Goal: Use online tool/utility: Use online tool/utility

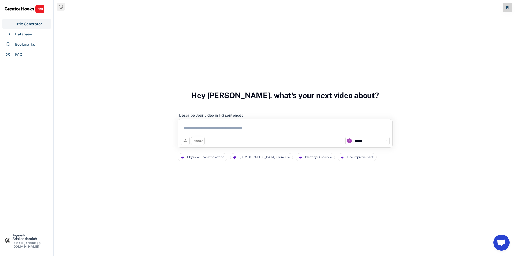
select select "**********"
click at [231, 128] on textarea at bounding box center [284, 129] width 209 height 15
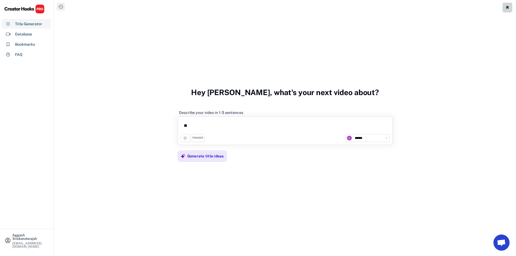
type textarea "*"
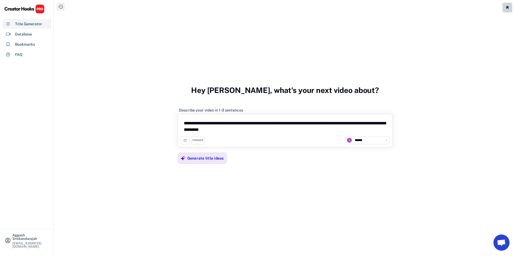
paste textarea "**********"
type textarea "**********"
click at [203, 158] on div "Generate title ideas" at bounding box center [205, 158] width 37 height 5
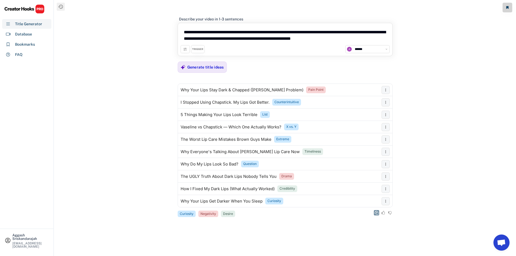
click at [374, 213] on icon at bounding box center [376, 213] width 4 height 4
click at [211, 65] on div "Generate title ideas" at bounding box center [205, 67] width 37 height 5
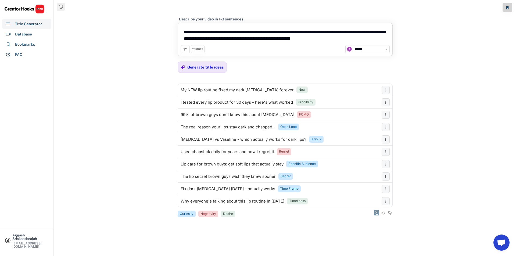
click at [376, 211] on button at bounding box center [375, 212] width 5 height 5
click at [199, 67] on div "Generate title ideas" at bounding box center [205, 67] width 37 height 5
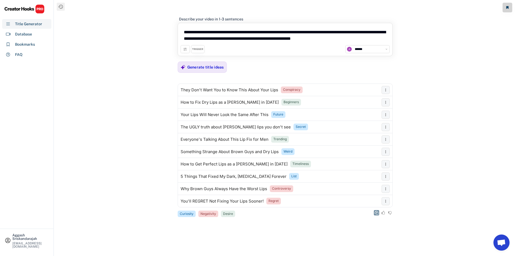
click at [375, 211] on use at bounding box center [376, 213] width 4 height 4
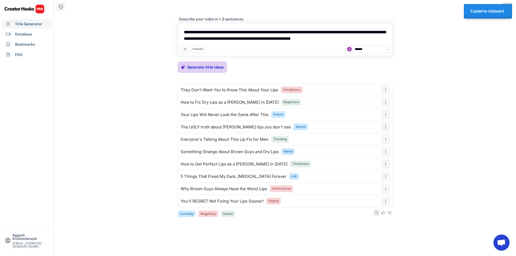
click at [198, 66] on div "Generate title ideas" at bounding box center [205, 67] width 37 height 5
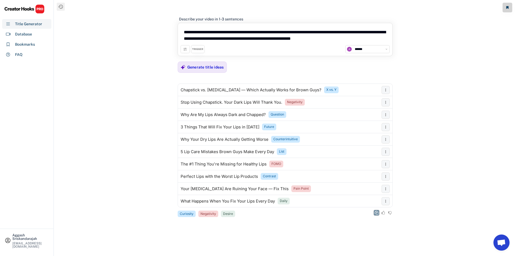
click at [375, 212] on use at bounding box center [376, 213] width 4 height 4
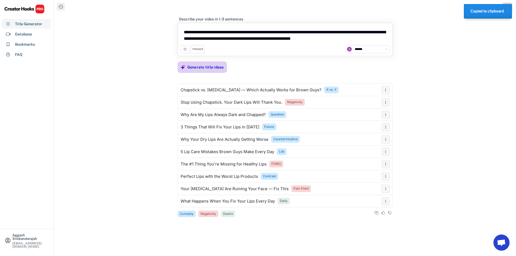
click at [209, 70] on div "Generate title ideas" at bounding box center [205, 67] width 37 height 11
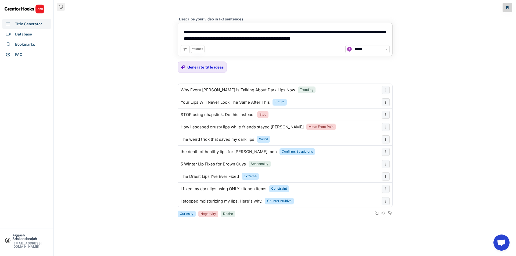
click at [376, 213] on use at bounding box center [376, 213] width 4 height 4
click at [193, 66] on div "Generate title ideas" at bounding box center [205, 67] width 37 height 5
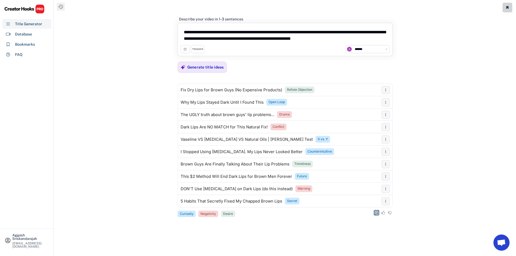
click at [376, 212] on icon at bounding box center [376, 213] width 4 height 4
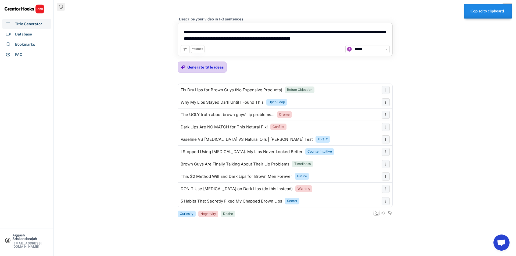
click at [191, 68] on div "Generate title ideas" at bounding box center [205, 67] width 37 height 5
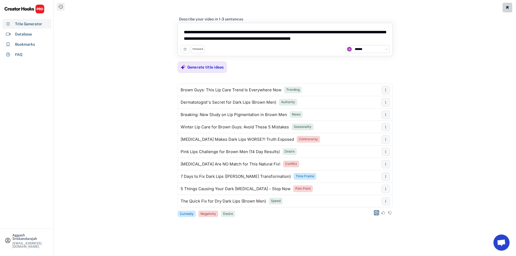
click at [378, 212] on use at bounding box center [376, 213] width 4 height 4
click at [194, 69] on div "Generate title ideas" at bounding box center [205, 67] width 37 height 5
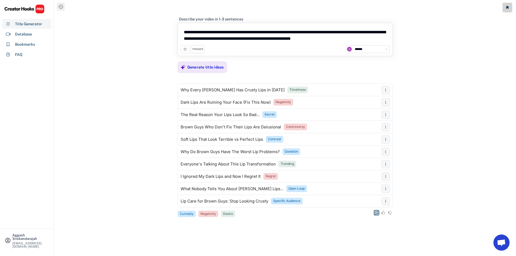
click at [375, 213] on icon at bounding box center [376, 213] width 4 height 4
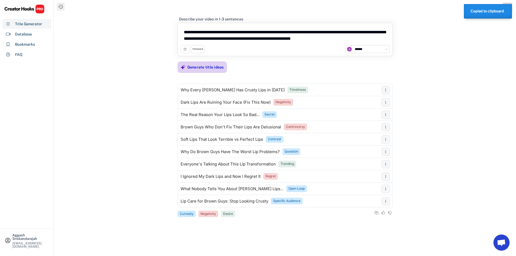
click at [206, 68] on div "Generate title ideas" at bounding box center [205, 67] width 37 height 5
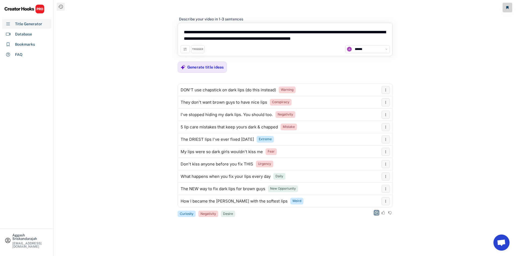
click at [374, 211] on icon at bounding box center [376, 213] width 4 height 4
click at [205, 63] on div "Generate title ideas" at bounding box center [205, 67] width 37 height 11
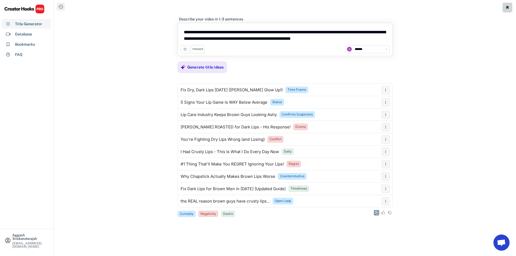
click at [378, 212] on icon at bounding box center [376, 213] width 4 height 4
click at [207, 66] on div "Generate title ideas" at bounding box center [205, 67] width 37 height 5
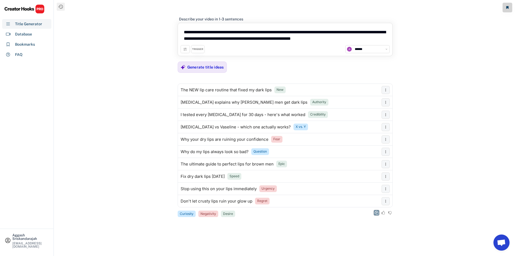
click at [375, 212] on icon at bounding box center [376, 213] width 4 height 4
click at [191, 64] on div "Generate title ideas" at bounding box center [205, 67] width 37 height 11
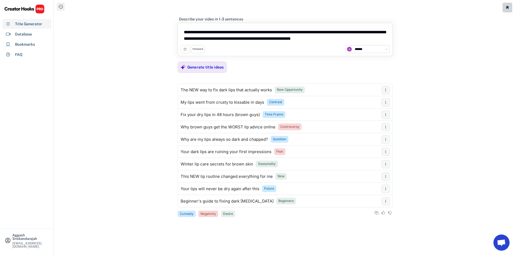
click at [376, 213] on icon at bounding box center [376, 213] width 4 height 4
click at [202, 67] on div "Generate title ideas" at bounding box center [205, 67] width 37 height 5
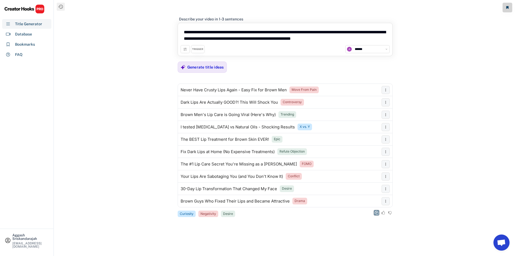
click at [375, 212] on use at bounding box center [376, 213] width 4 height 4
click at [204, 67] on div "Generate title ideas" at bounding box center [205, 67] width 37 height 5
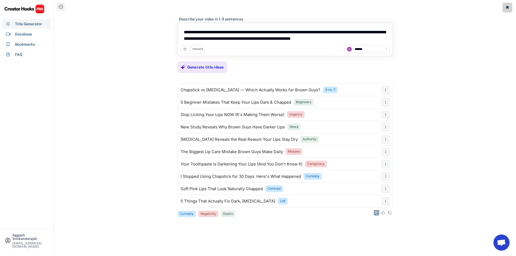
click at [376, 212] on use at bounding box center [376, 213] width 4 height 4
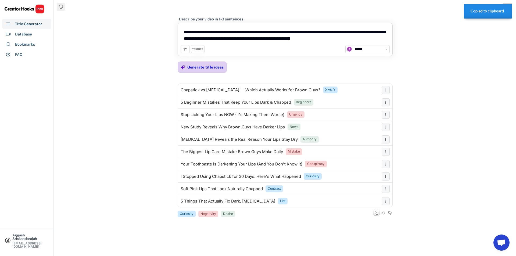
click at [211, 70] on div "Generate title ideas" at bounding box center [205, 67] width 37 height 11
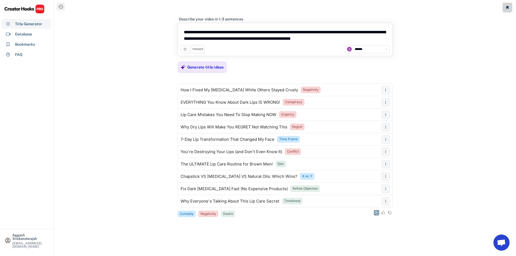
click at [377, 210] on button at bounding box center [375, 212] width 5 height 5
click at [195, 70] on div "Generate title ideas" at bounding box center [205, 67] width 37 height 5
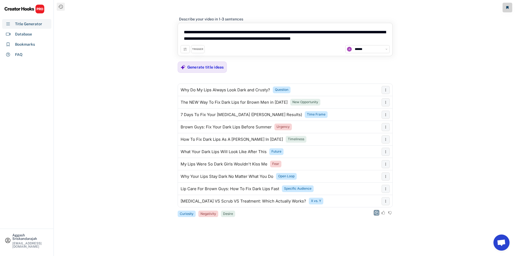
click at [375, 212] on use at bounding box center [376, 213] width 4 height 4
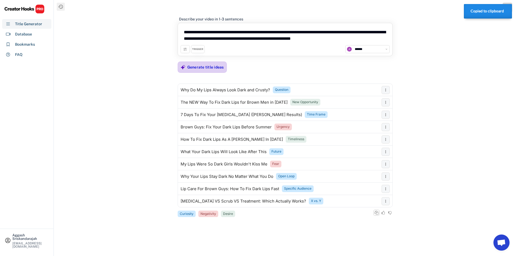
click at [205, 66] on div "Generate title ideas" at bounding box center [205, 67] width 37 height 5
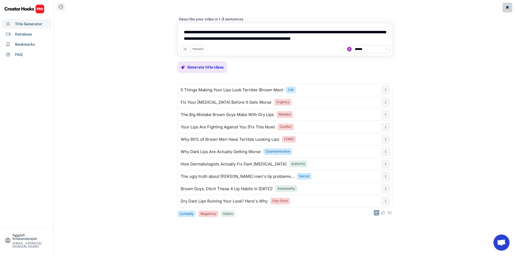
click at [376, 212] on icon at bounding box center [376, 213] width 4 height 4
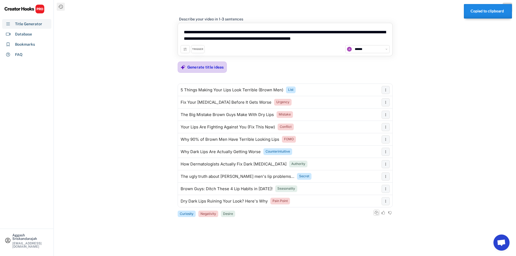
click at [194, 65] on div "Generate title ideas" at bounding box center [205, 67] width 37 height 5
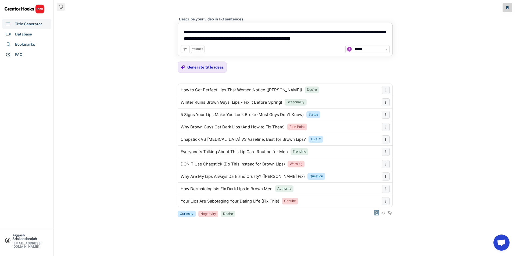
click at [376, 212] on icon at bounding box center [376, 213] width 4 height 4
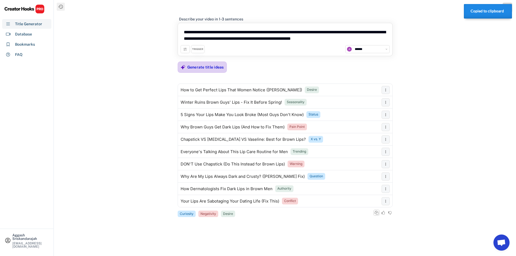
click at [192, 65] on div "Generate title ideas" at bounding box center [205, 67] width 37 height 5
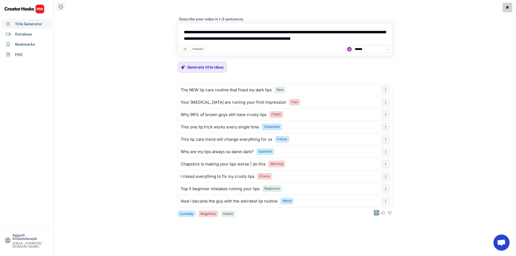
click at [377, 212] on icon at bounding box center [376, 213] width 4 height 4
click at [198, 67] on div "Generate title ideas" at bounding box center [205, 67] width 37 height 5
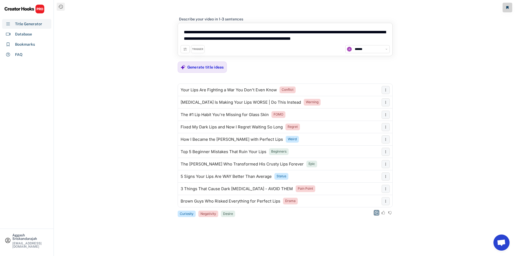
click at [375, 211] on icon at bounding box center [376, 213] width 4 height 4
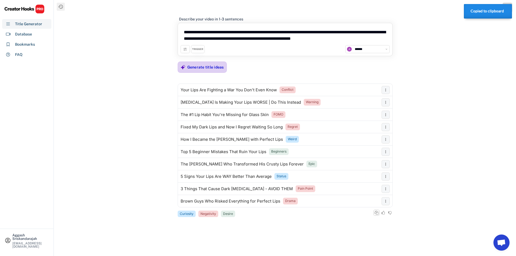
click at [201, 68] on div "Generate title ideas" at bounding box center [205, 67] width 37 height 5
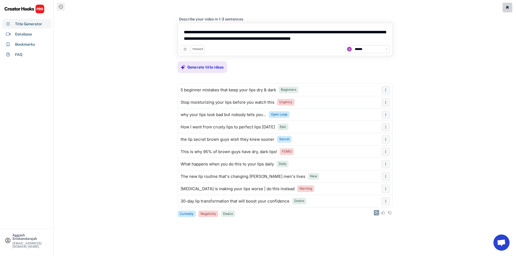
click at [376, 211] on button at bounding box center [375, 212] width 5 height 5
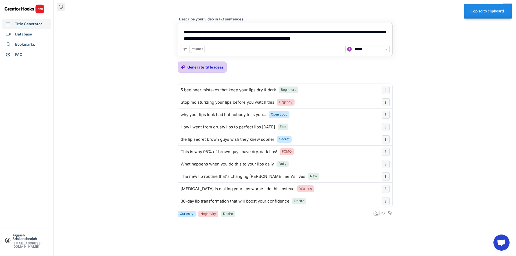
click at [204, 67] on div "Generate title ideas" at bounding box center [205, 67] width 37 height 5
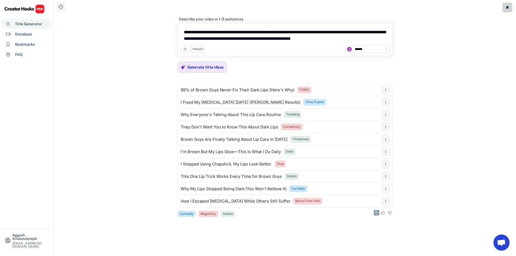
click at [375, 210] on button at bounding box center [375, 212] width 5 height 5
